Goal: Use online tool/utility: Use online tool/utility

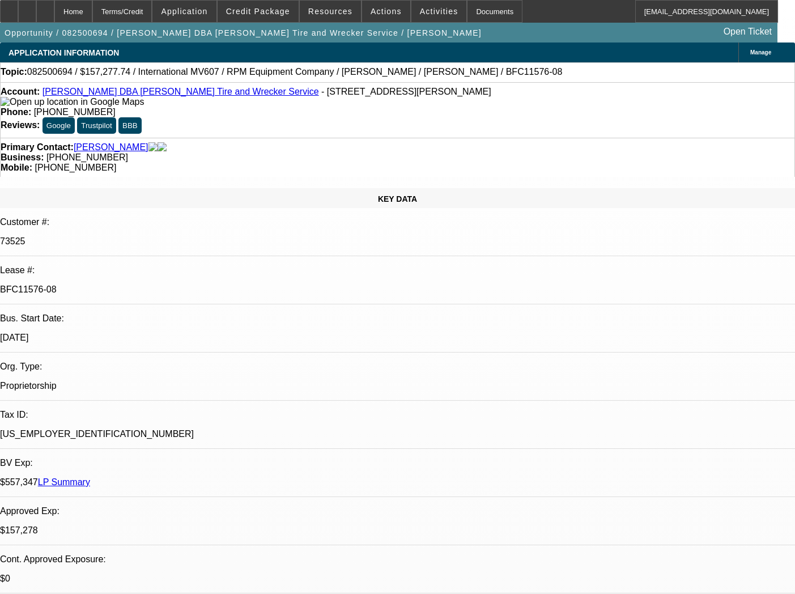
select select "0"
select select "2"
select select "0"
select select "6"
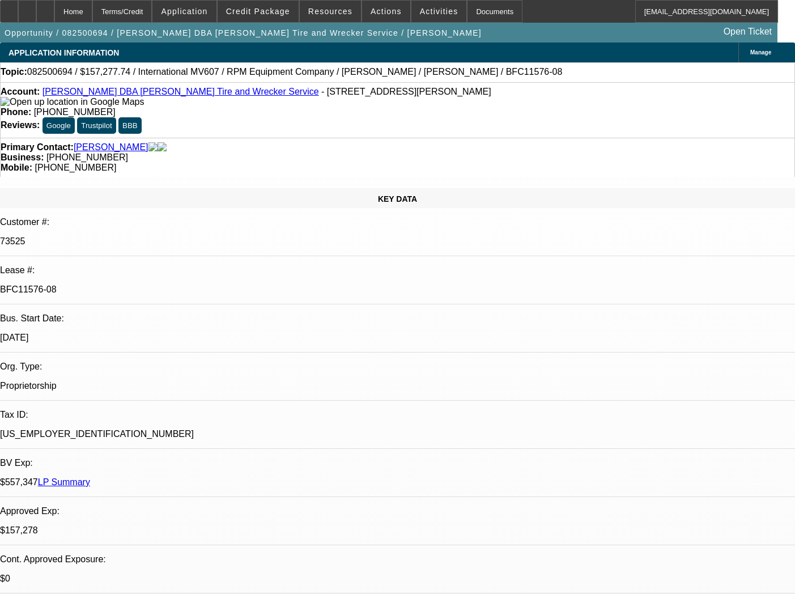
select select "0"
select select "2"
select select "0"
select select "6"
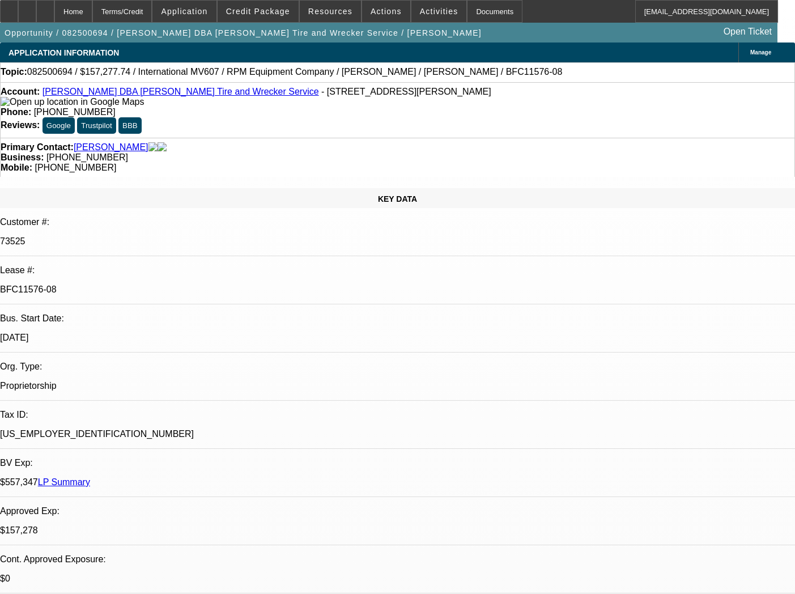
select select "0"
select select "2"
select select "0"
select select "6"
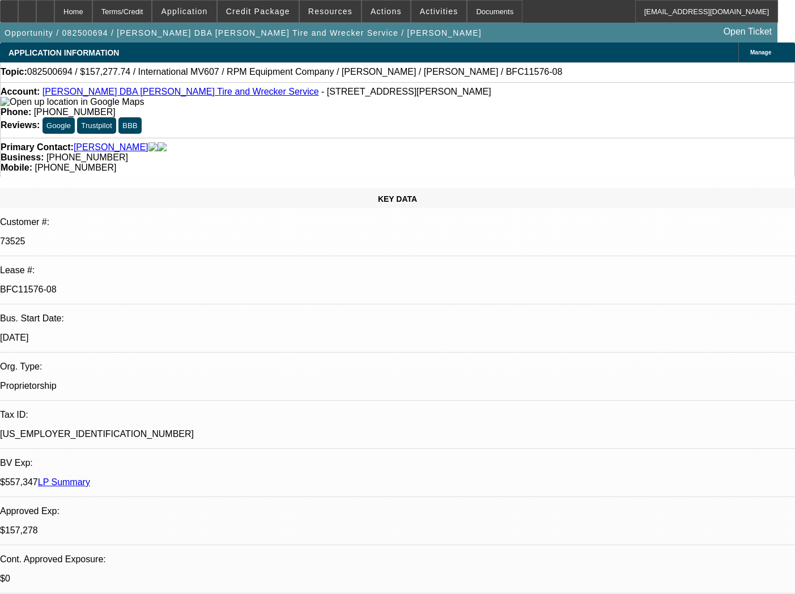
select select "0"
select select "2"
select select "0.1"
select select "4"
